Goal: Transaction & Acquisition: Purchase product/service

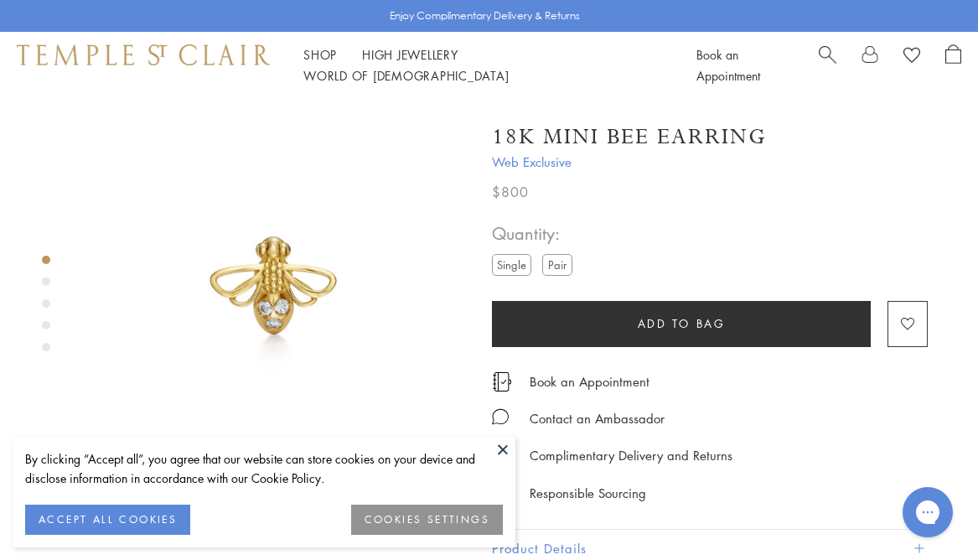
click at [568, 268] on label "Pair" at bounding box center [557, 264] width 30 height 21
click at [498, 446] on button at bounding box center [502, 449] width 25 height 25
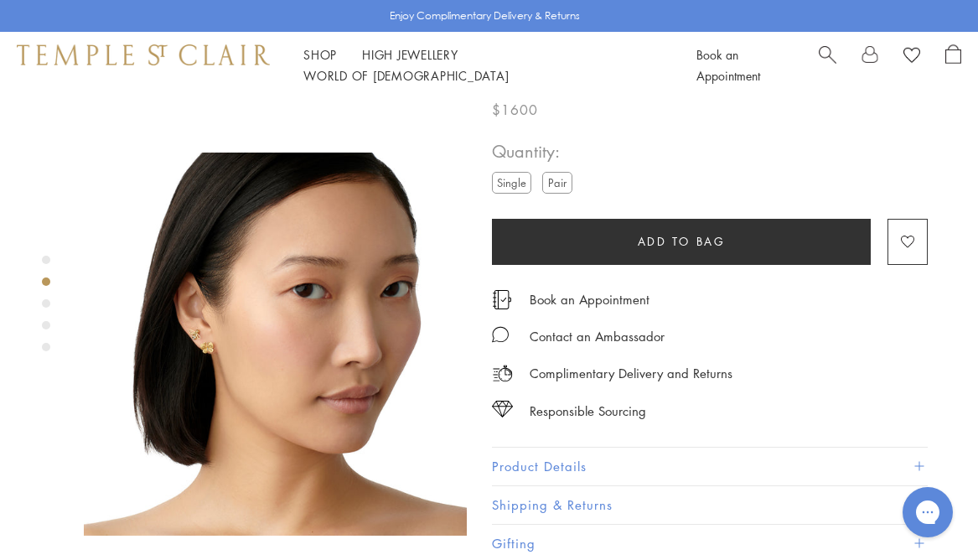
scroll to position [356, 0]
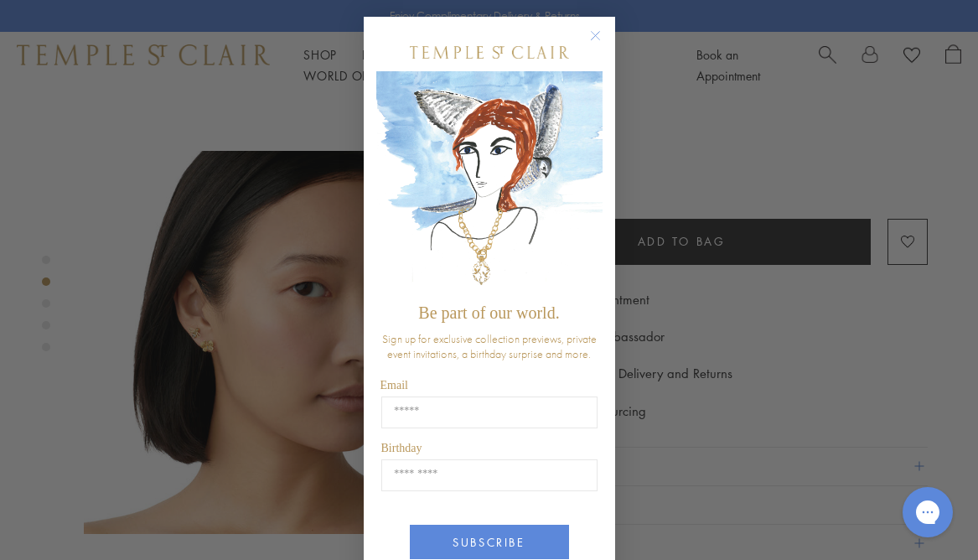
drag, startPoint x: 136, startPoint y: 288, endPoint x: 210, endPoint y: 296, distance: 74.2
click at [137, 288] on div "Close dialog Be part of our world. Sign up for exclusive collection previews, p…" at bounding box center [489, 280] width 978 height 560
click at [607, 42] on button "Close dialog" at bounding box center [604, 44] width 21 height 21
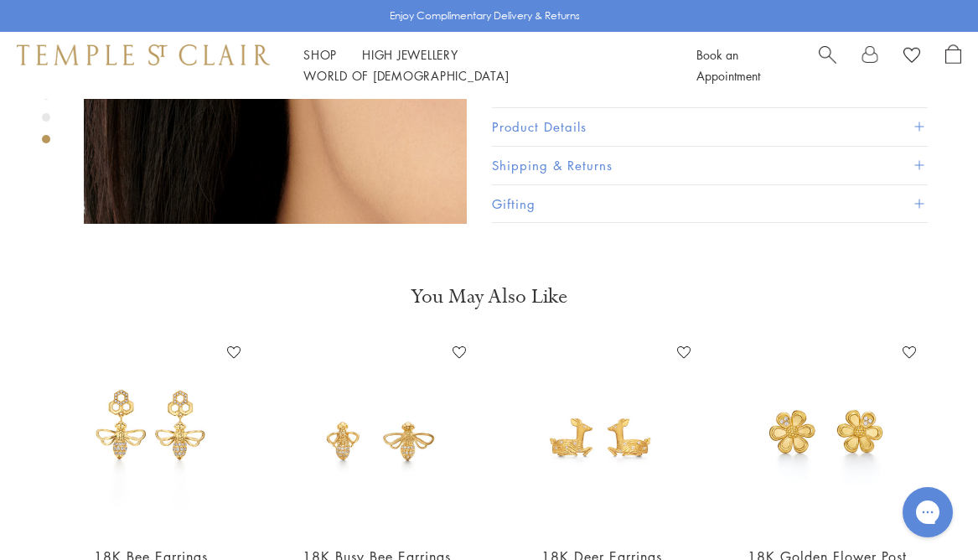
scroll to position [1944, 0]
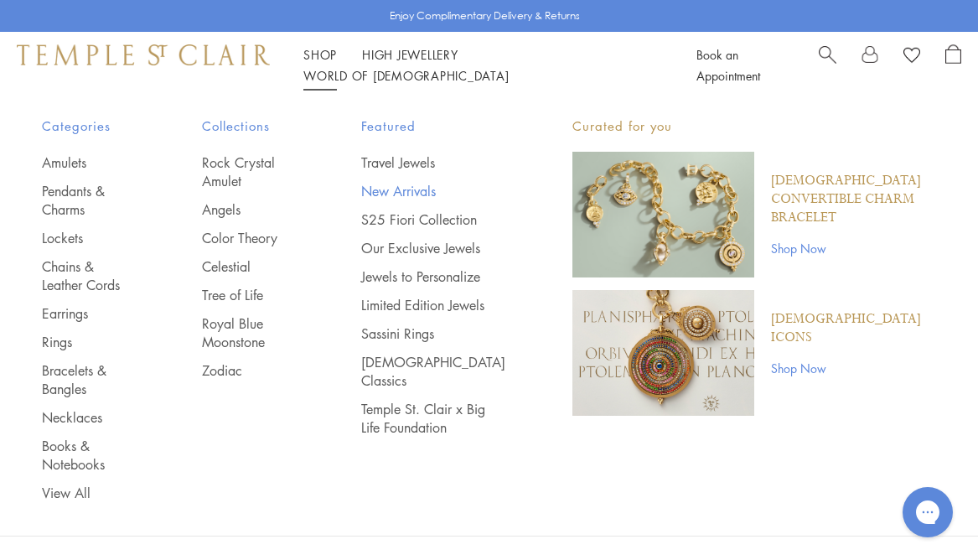
click at [428, 194] on link "New Arrivals" at bounding box center [433, 191] width 144 height 18
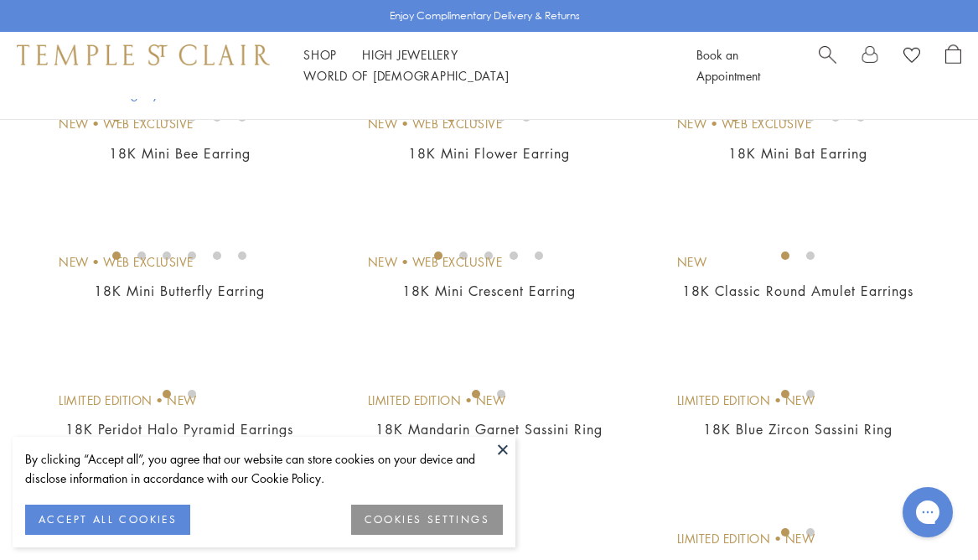
click at [500, 442] on button at bounding box center [502, 449] width 25 height 25
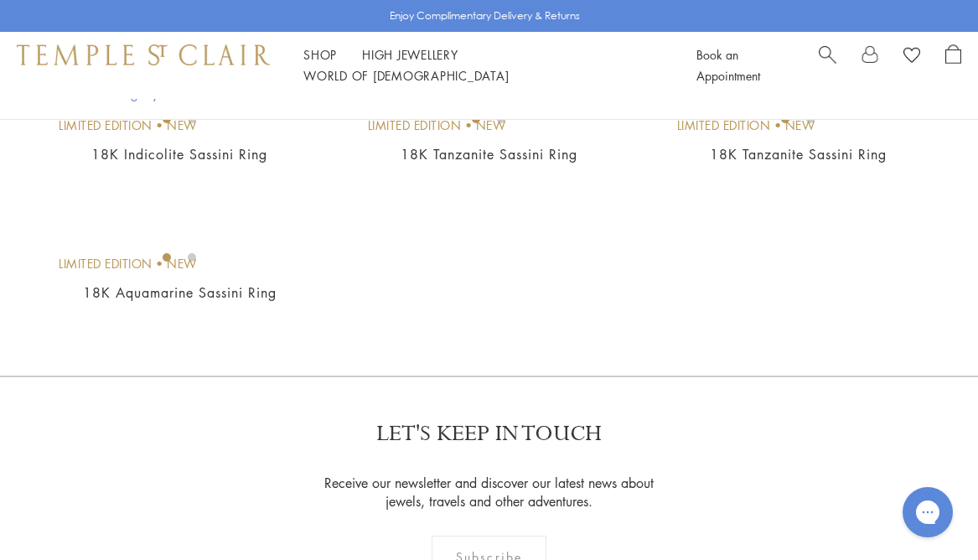
scroll to position [556, 0]
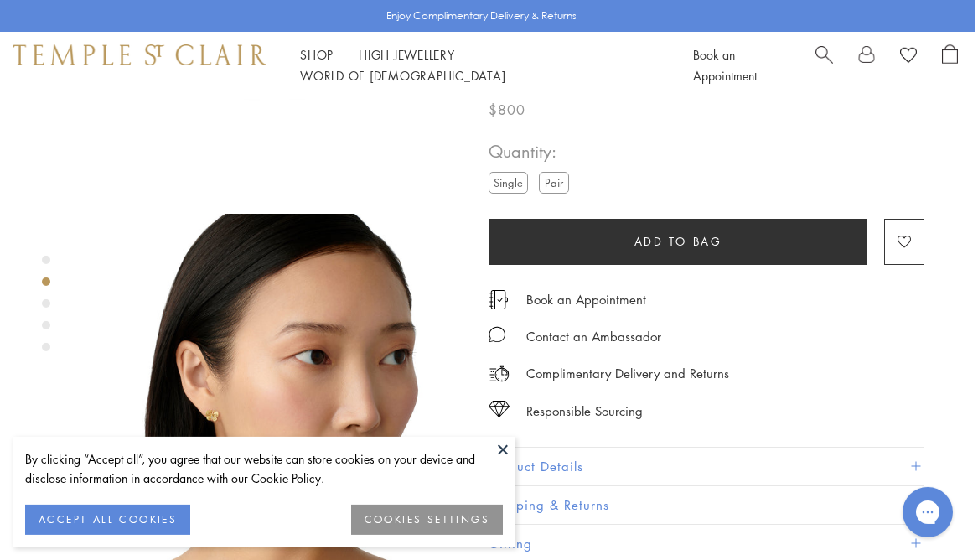
scroll to position [467, 3]
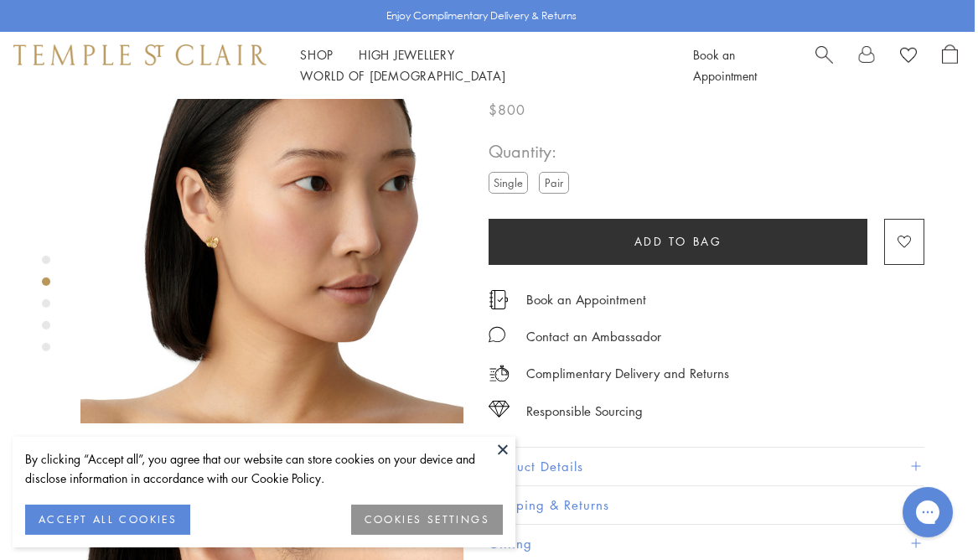
click at [500, 442] on button at bounding box center [502, 449] width 25 height 25
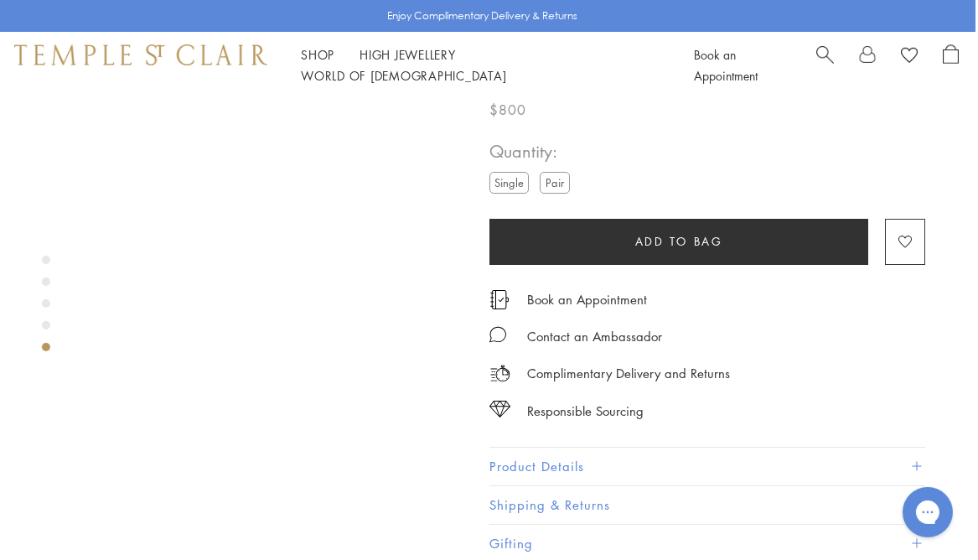
scroll to position [1592, 3]
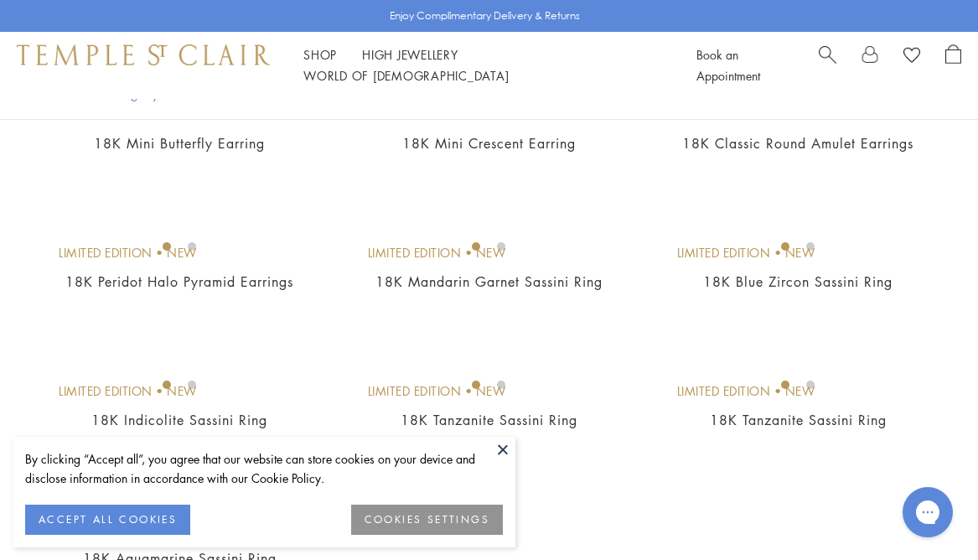
scroll to position [102, 0]
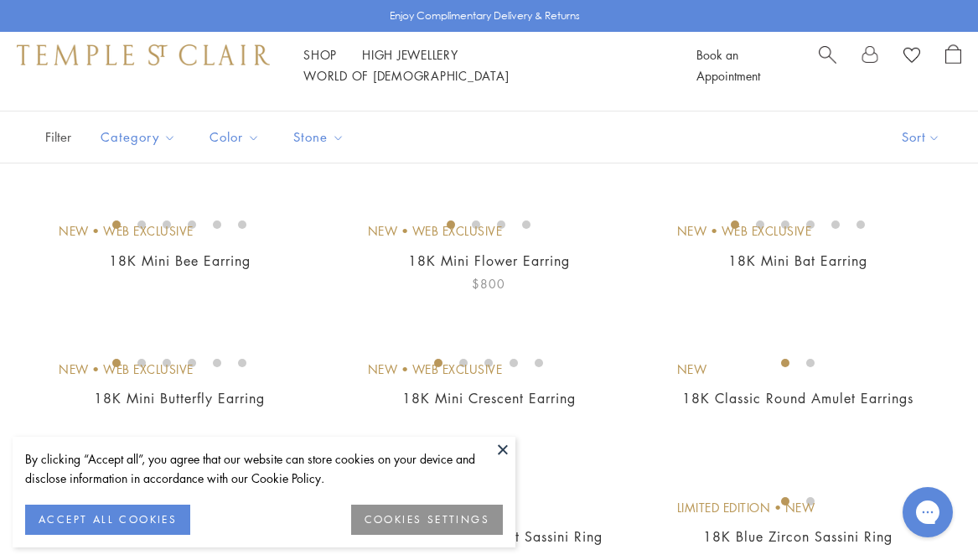
click at [0, 0] on img at bounding box center [0, 0] width 0 height 0
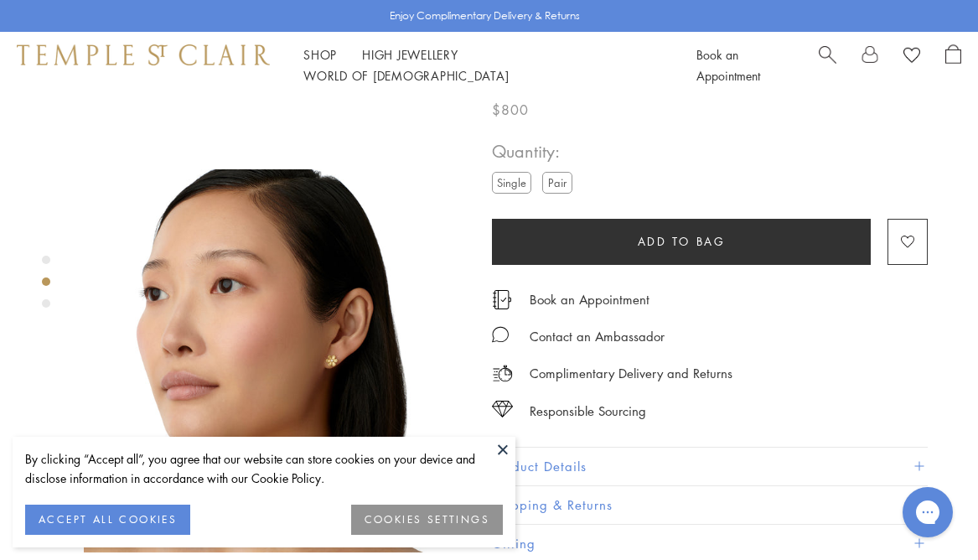
scroll to position [464, 0]
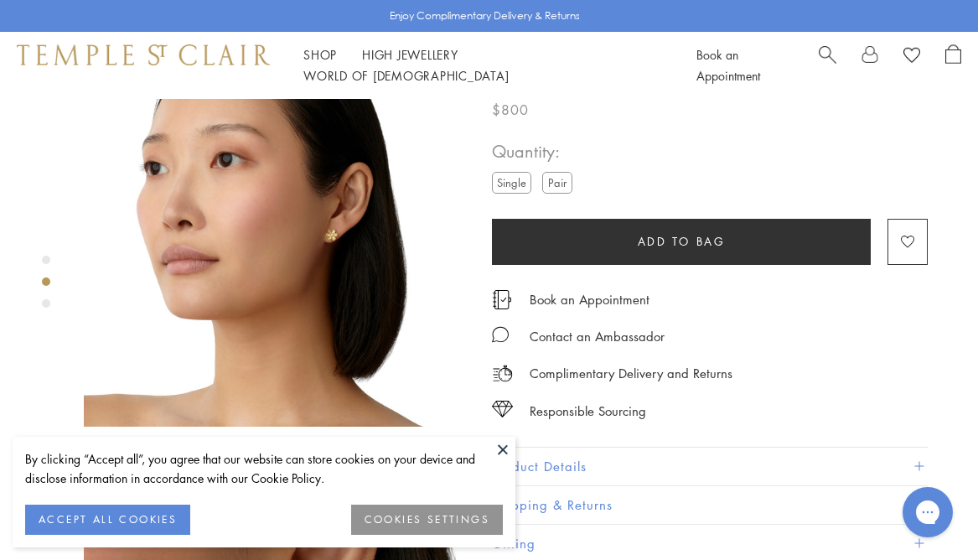
drag, startPoint x: 508, startPoint y: 443, endPoint x: 479, endPoint y: 439, distance: 29.6
click at [508, 443] on button at bounding box center [502, 449] width 25 height 25
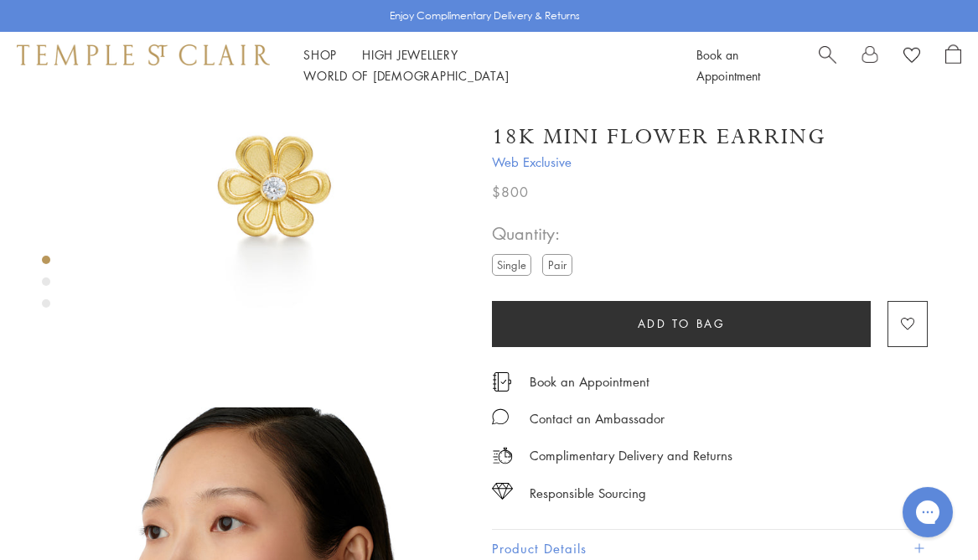
scroll to position [0, 0]
